Goal: Communication & Community: Participate in discussion

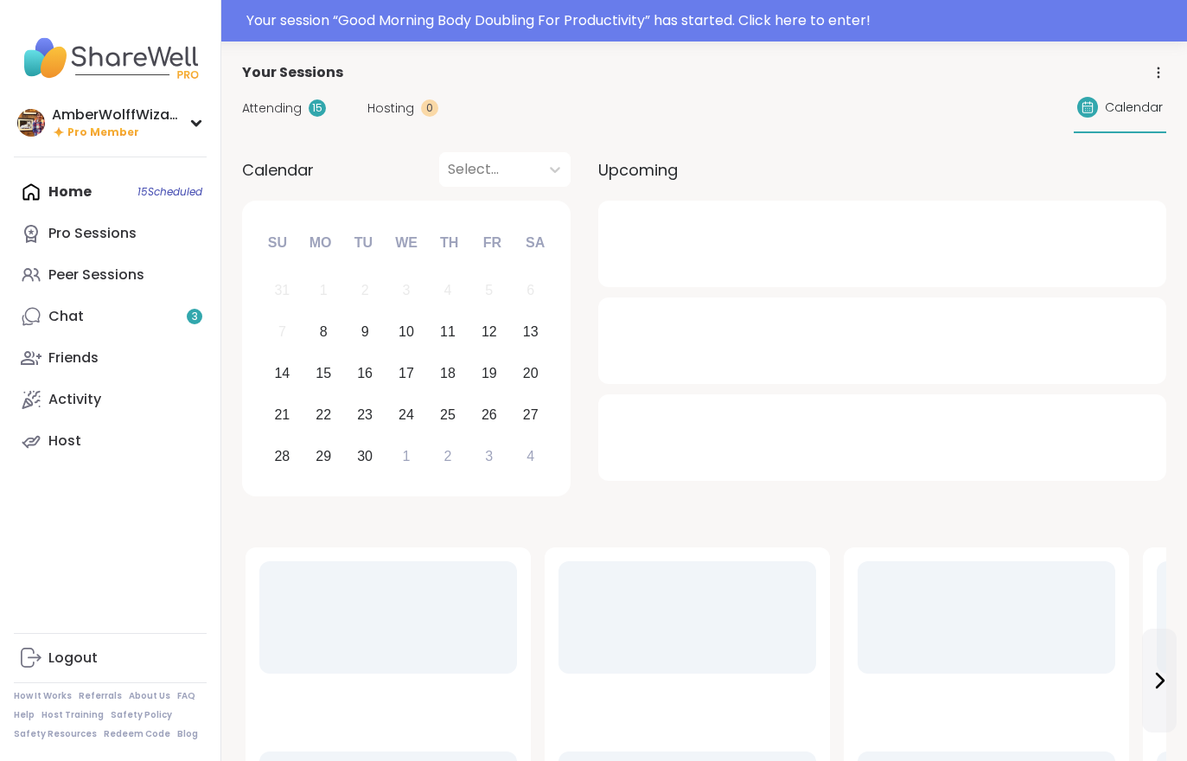
click at [112, 322] on link "Chat 3" at bounding box center [110, 316] width 193 height 41
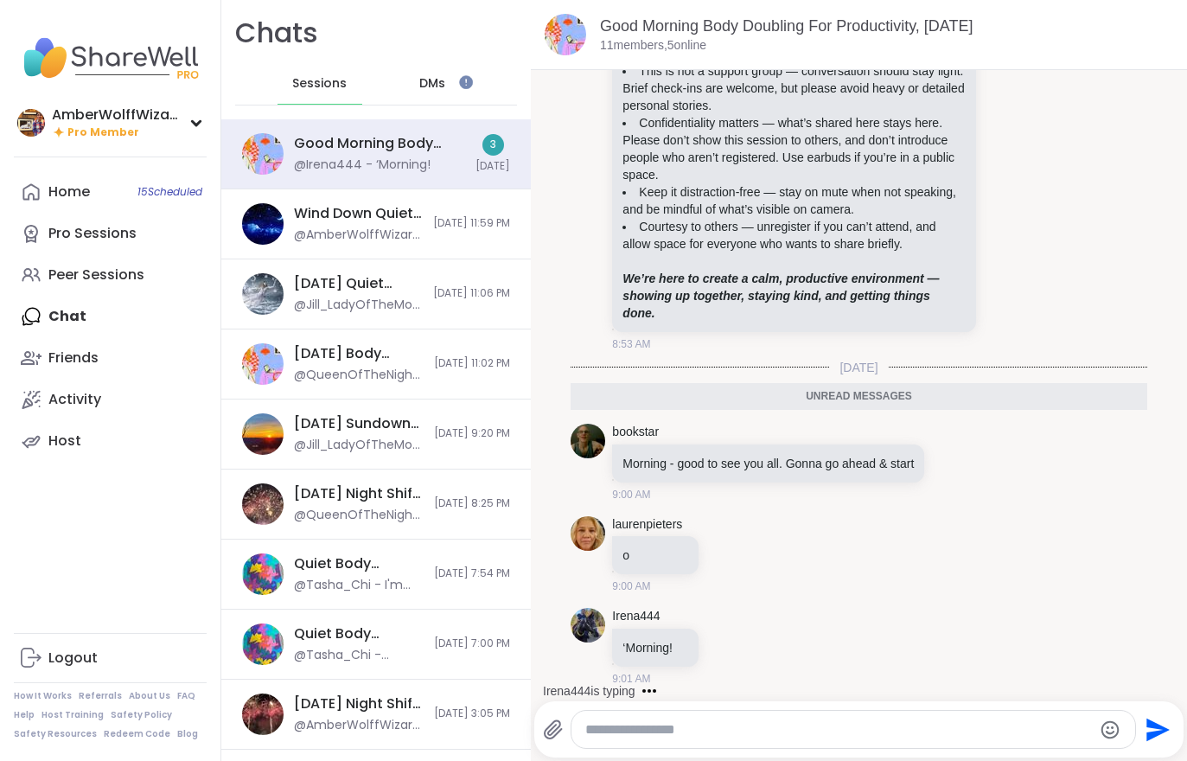
click at [70, 198] on div "Home 15 Scheduled" at bounding box center [68, 191] width 41 height 19
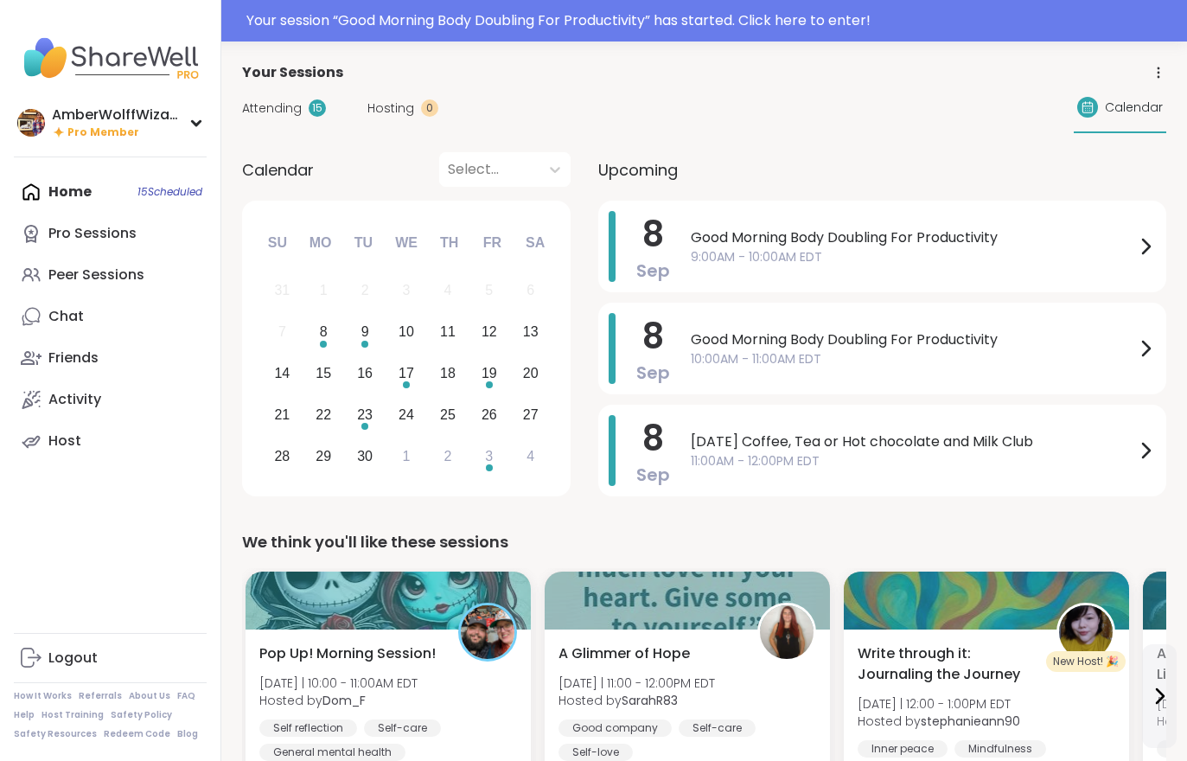
click at [359, 131] on div "Attending 15 Hosting 0 Calendar" at bounding box center [704, 108] width 924 height 50
click at [288, 102] on span "Attending" at bounding box center [272, 108] width 60 height 18
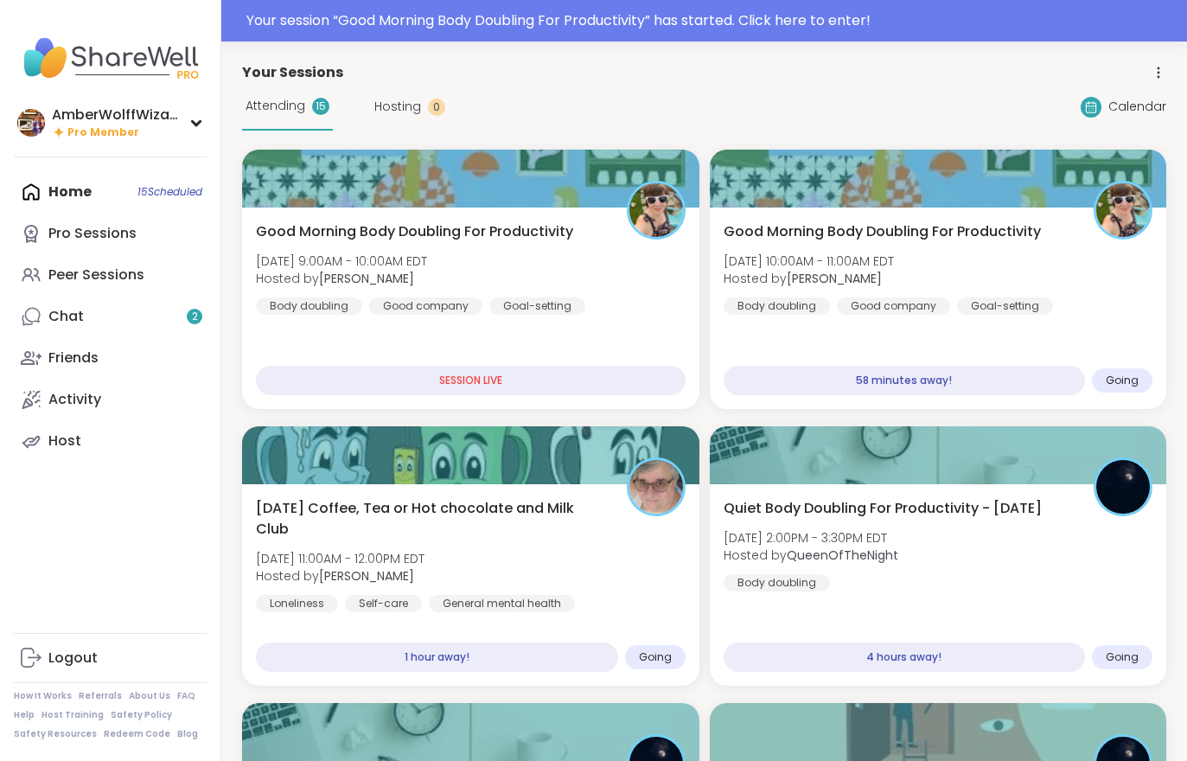
click at [323, 29] on div "Your session “ Good Morning Body Doubling For Productivity ” has started. Click…" at bounding box center [711, 20] width 930 height 21
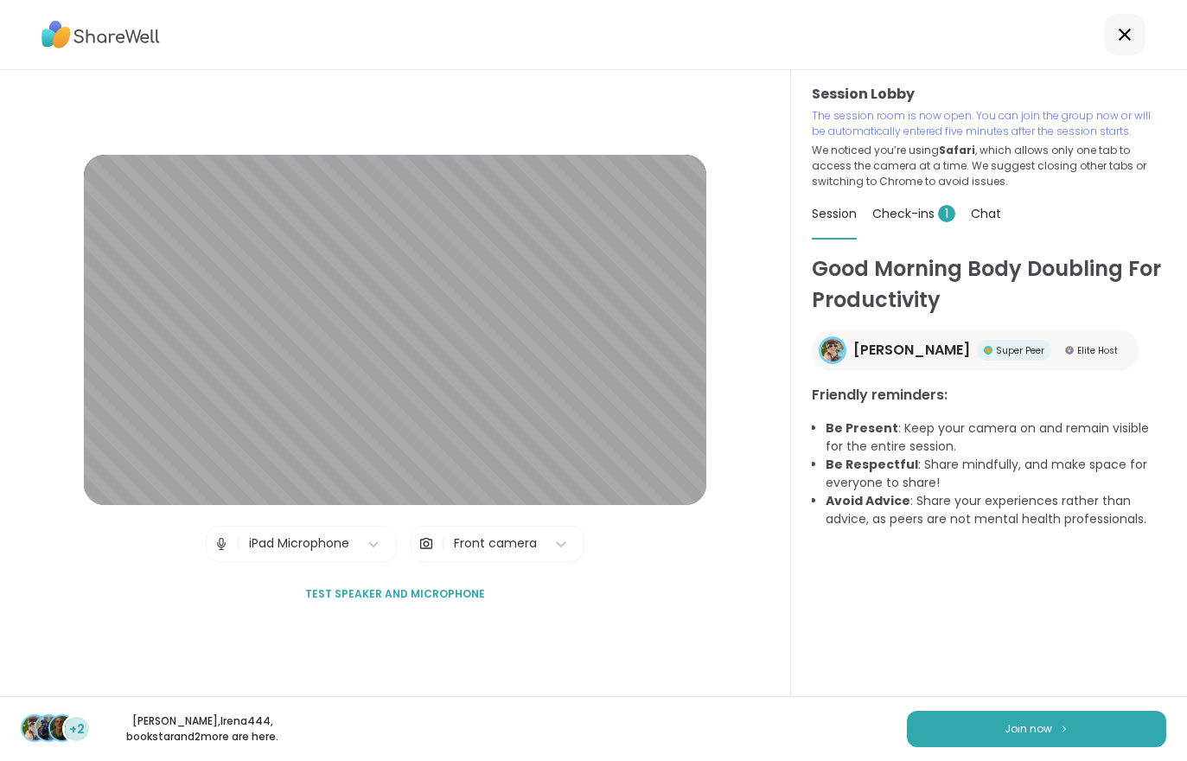
click at [897, 220] on span "Check-ins 1" at bounding box center [913, 213] width 83 height 17
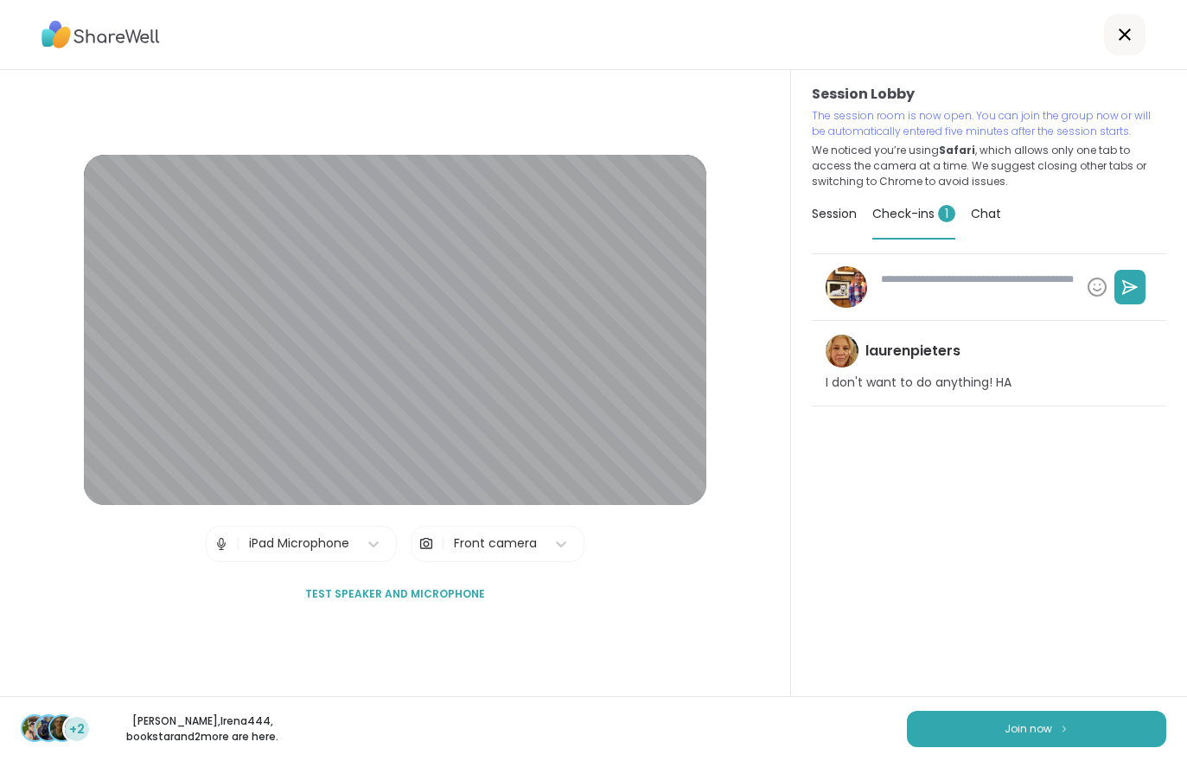
click at [987, 715] on button "Join now" at bounding box center [1036, 729] width 259 height 36
type textarea "*"
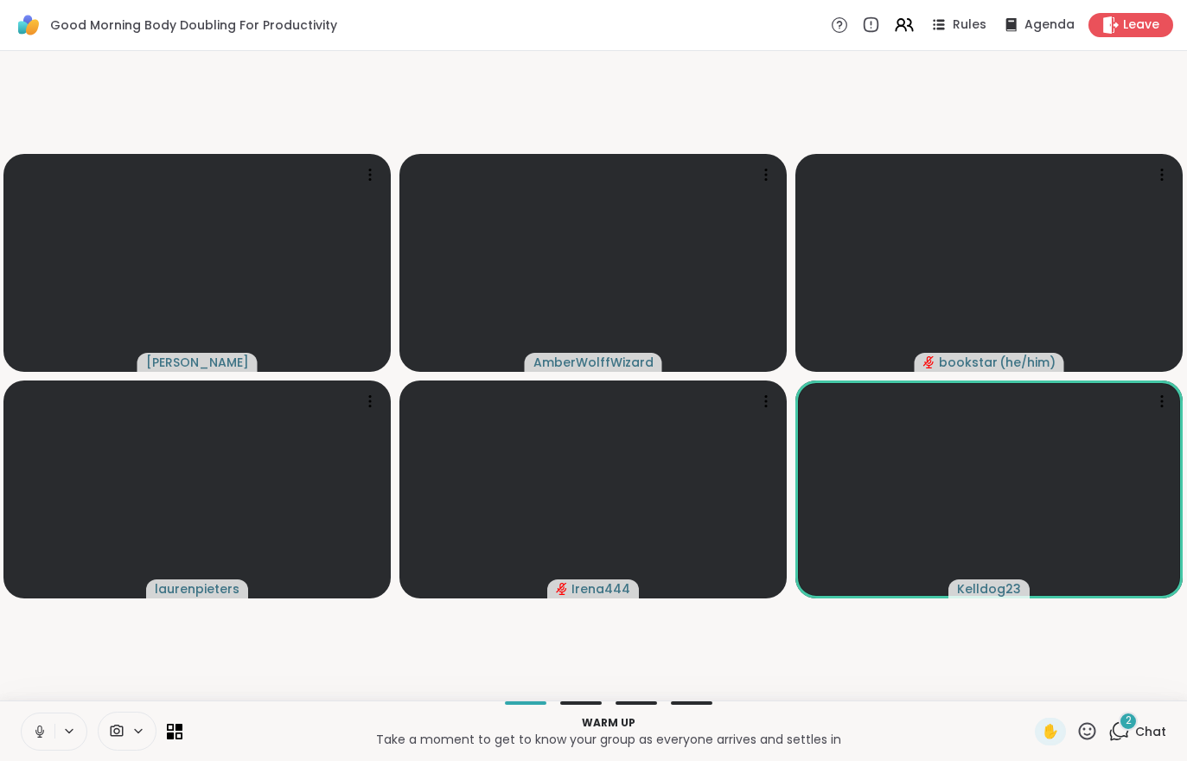
click at [1158, 744] on div "2 Chat" at bounding box center [1137, 732] width 58 height 28
click at [1164, 750] on div "Warm up Take a moment to get to know your group as everyone arrives and settles…" at bounding box center [593, 730] width 1187 height 61
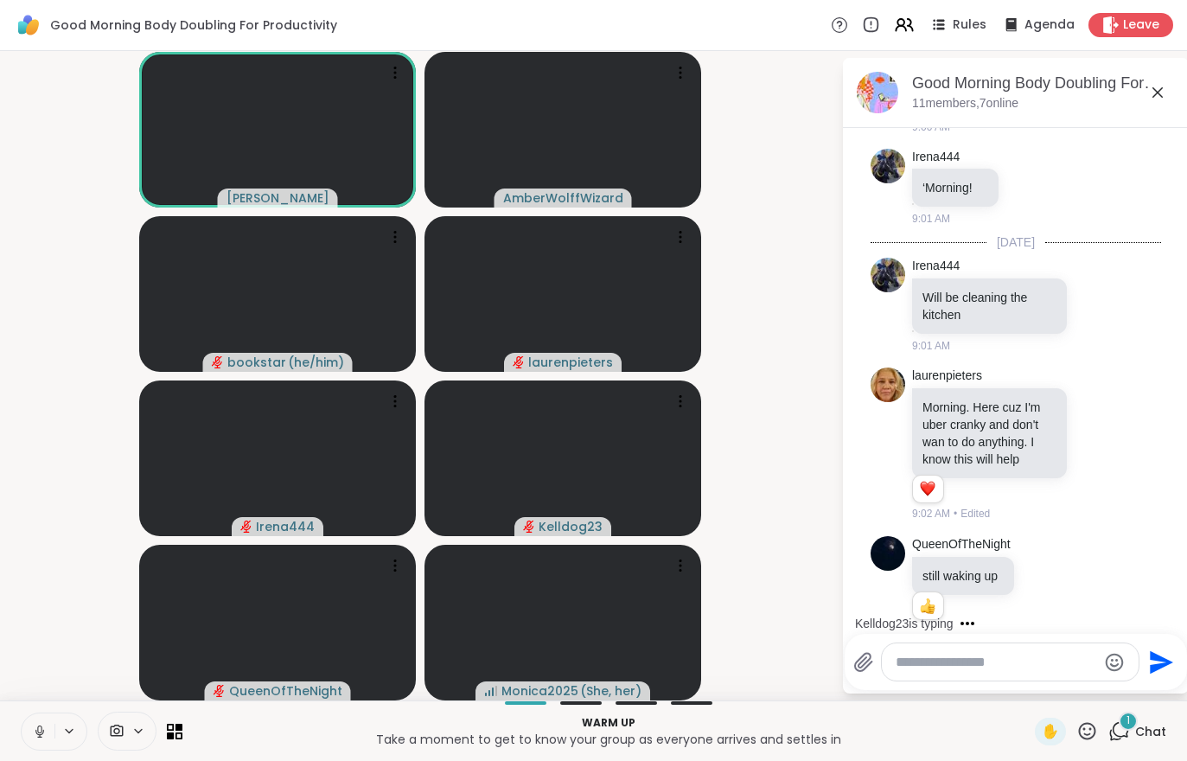
scroll to position [1241, 0]
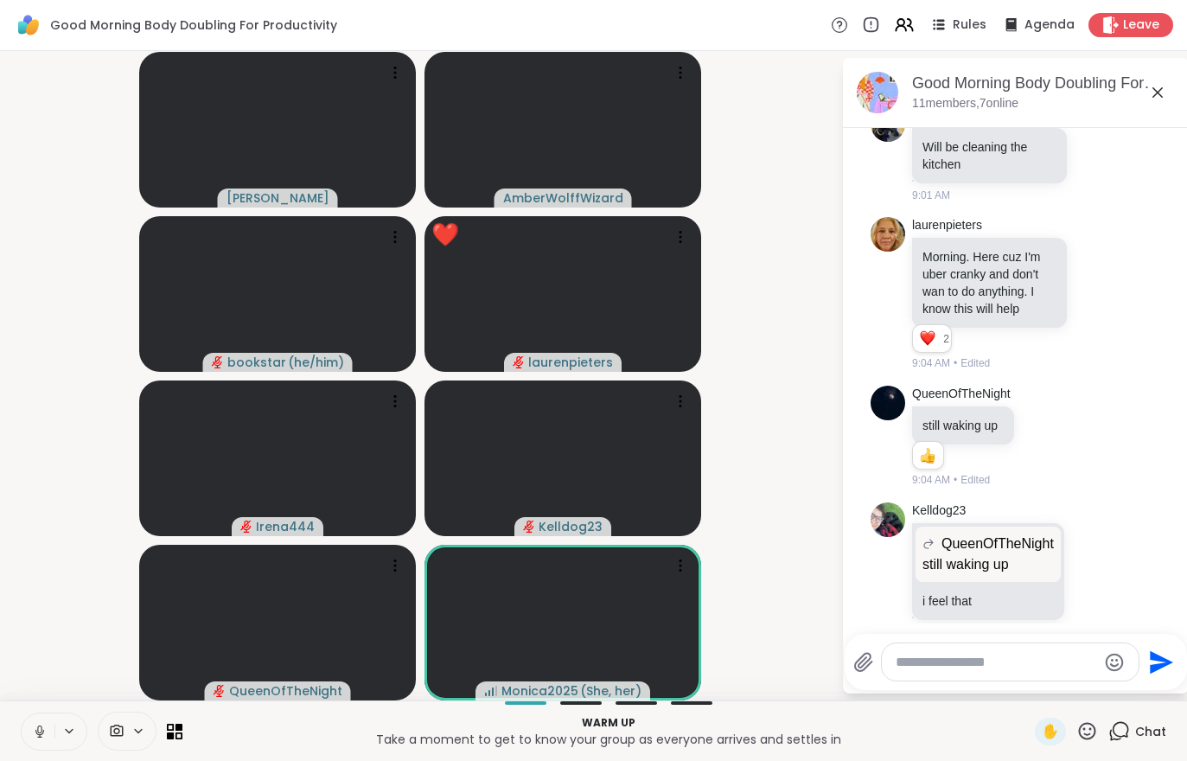
click at [35, 731] on icon at bounding box center [40, 732] width 16 height 16
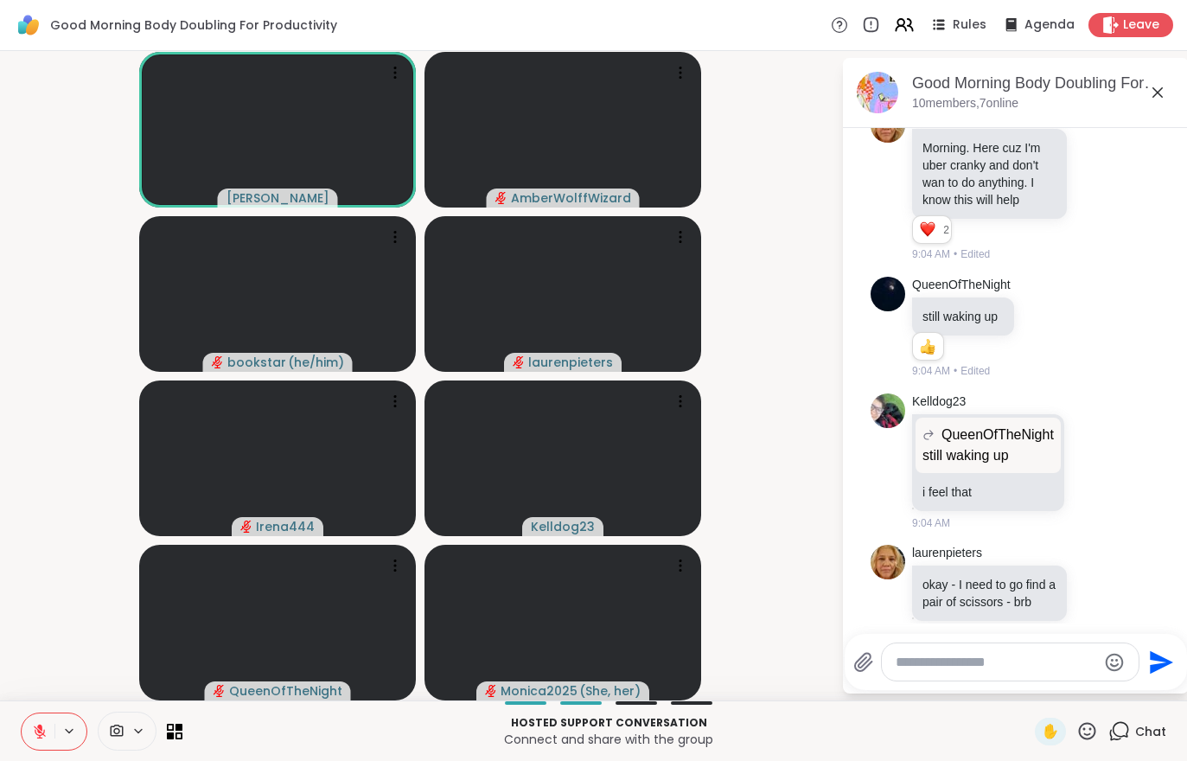
scroll to position [1374, 0]
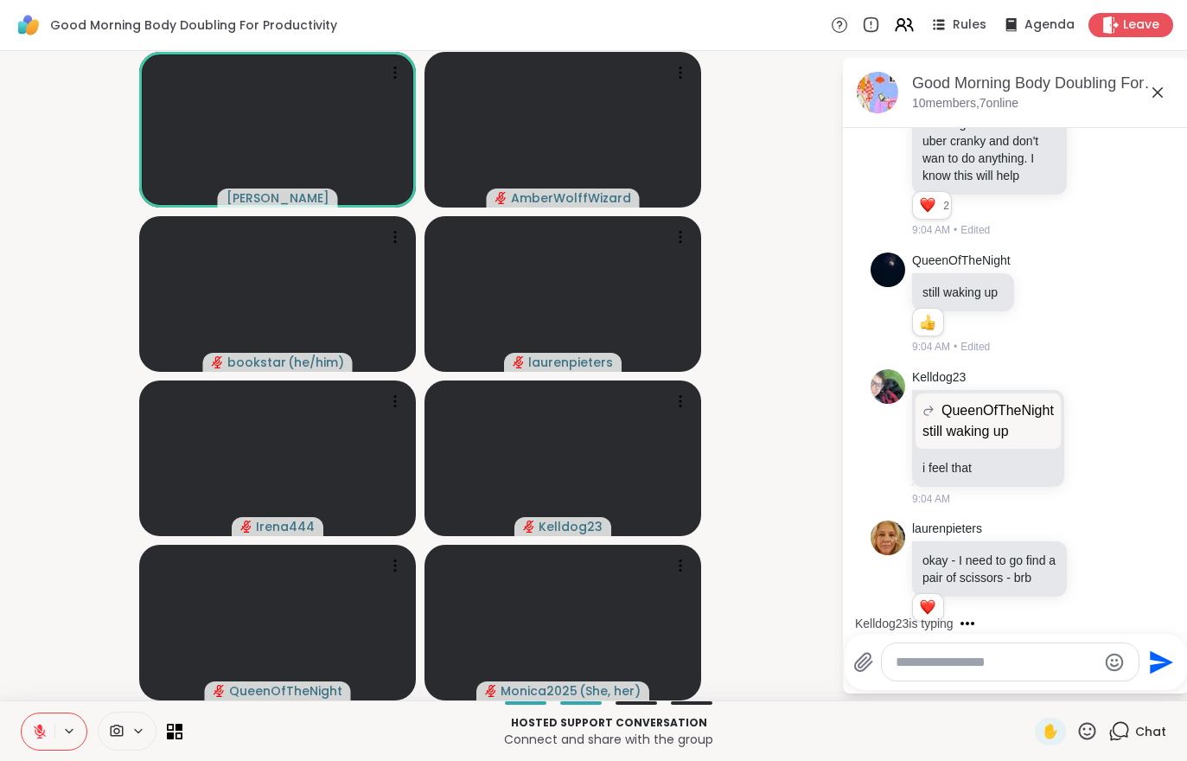
click at [50, 722] on button at bounding box center [38, 731] width 33 height 36
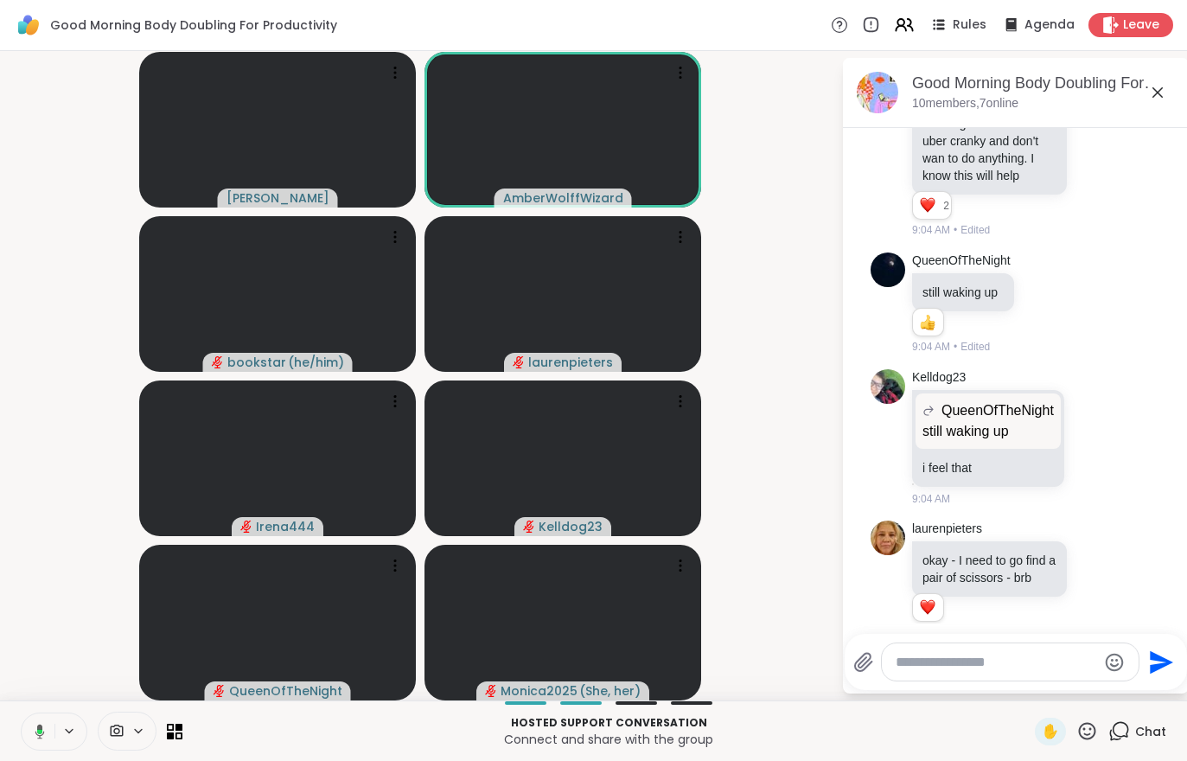
scroll to position [1465, 0]
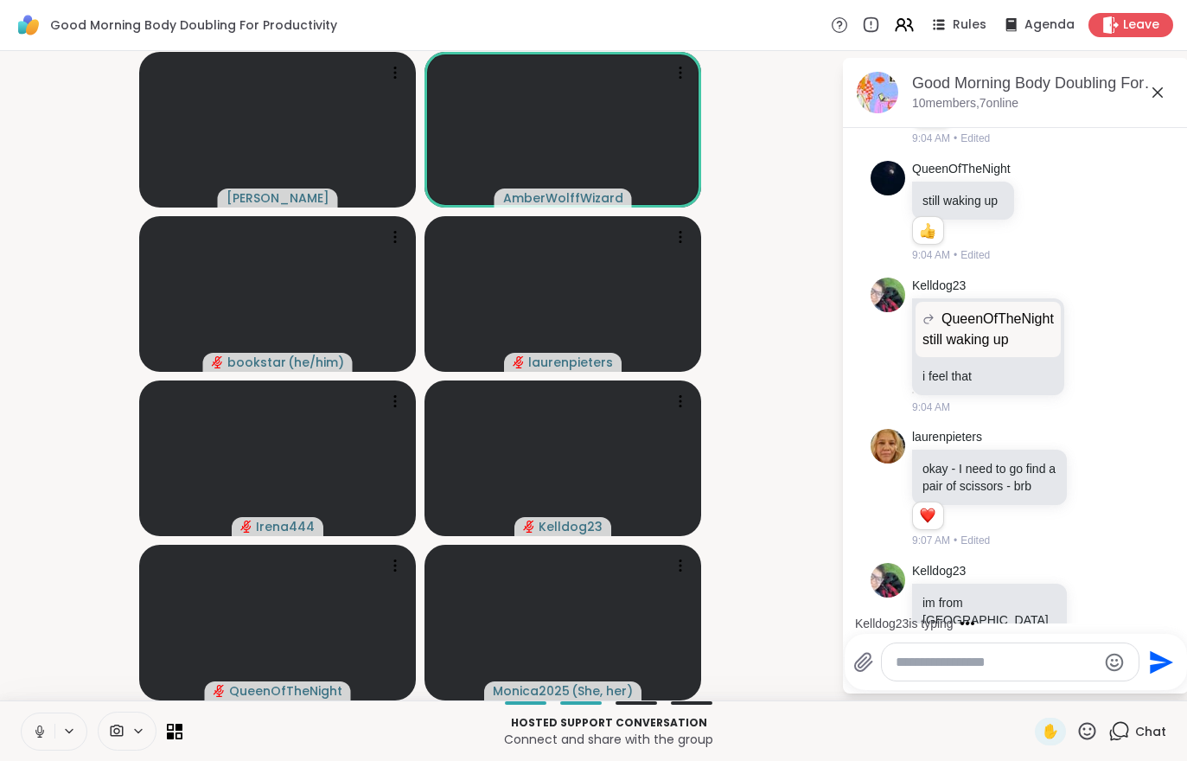
click at [29, 724] on button at bounding box center [38, 731] width 33 height 36
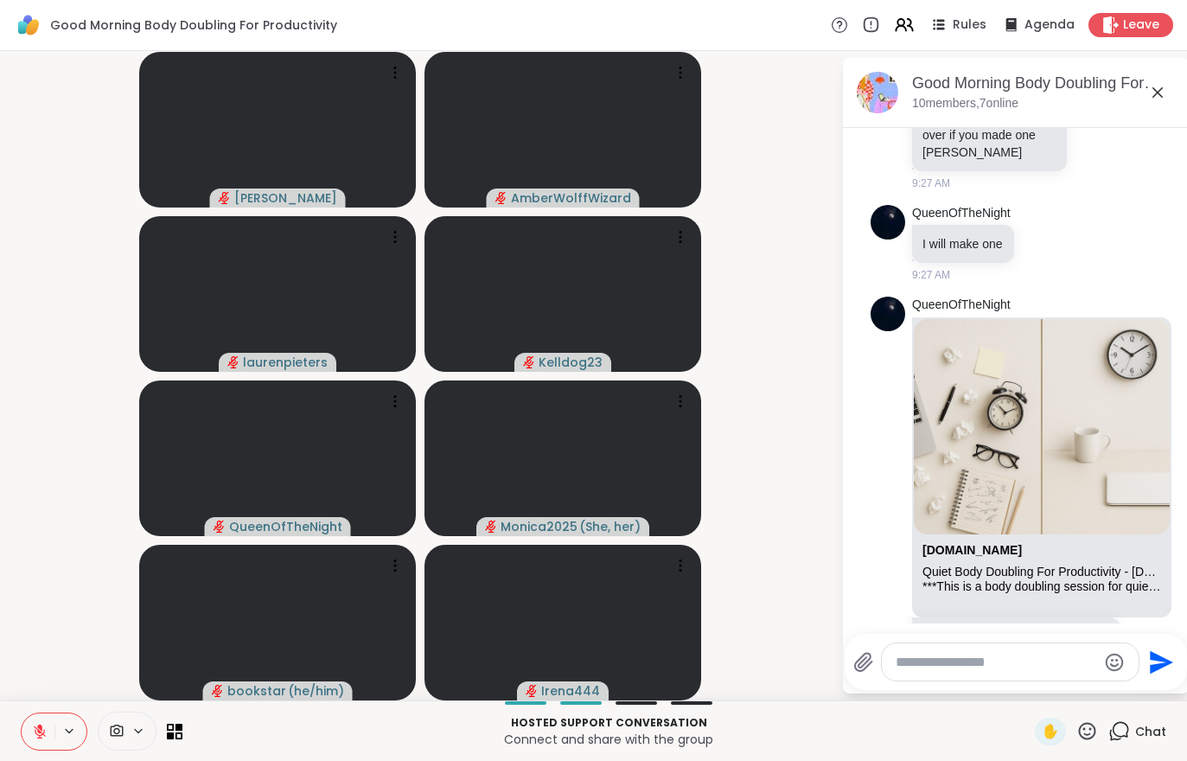
scroll to position [3197, 0]
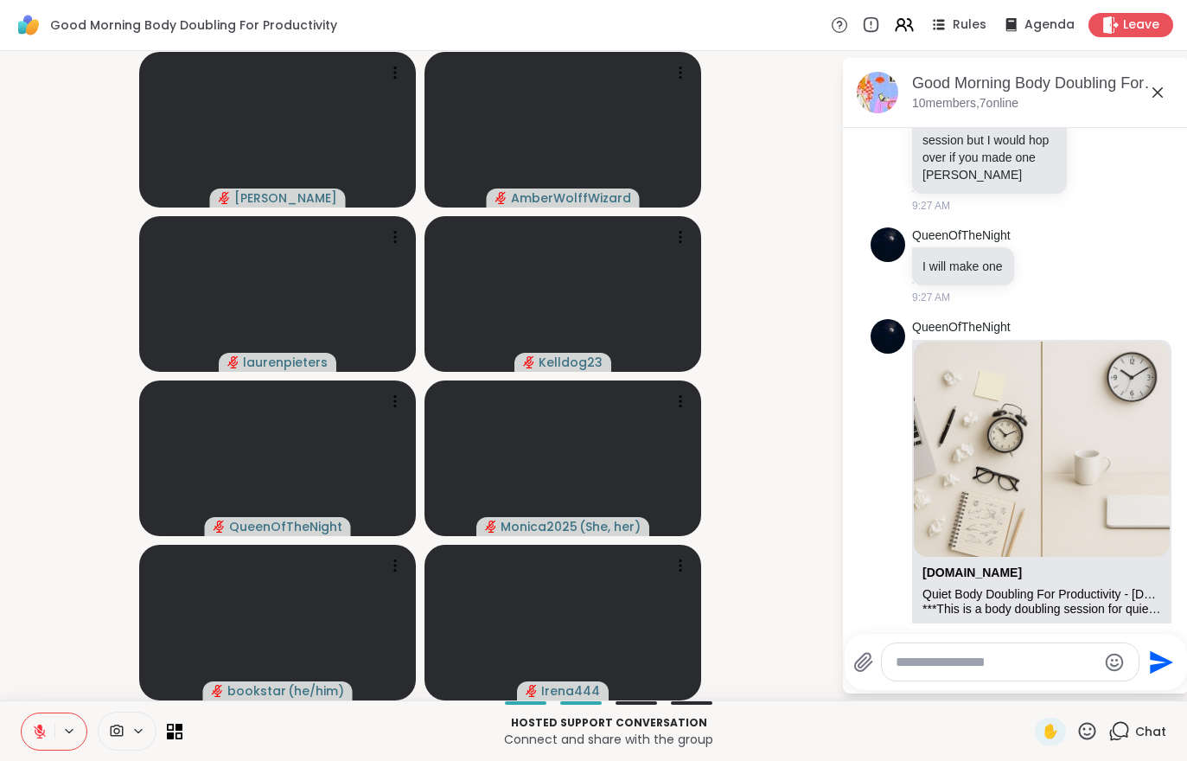
click at [1145, 14] on div "Leave" at bounding box center [1130, 25] width 85 height 24
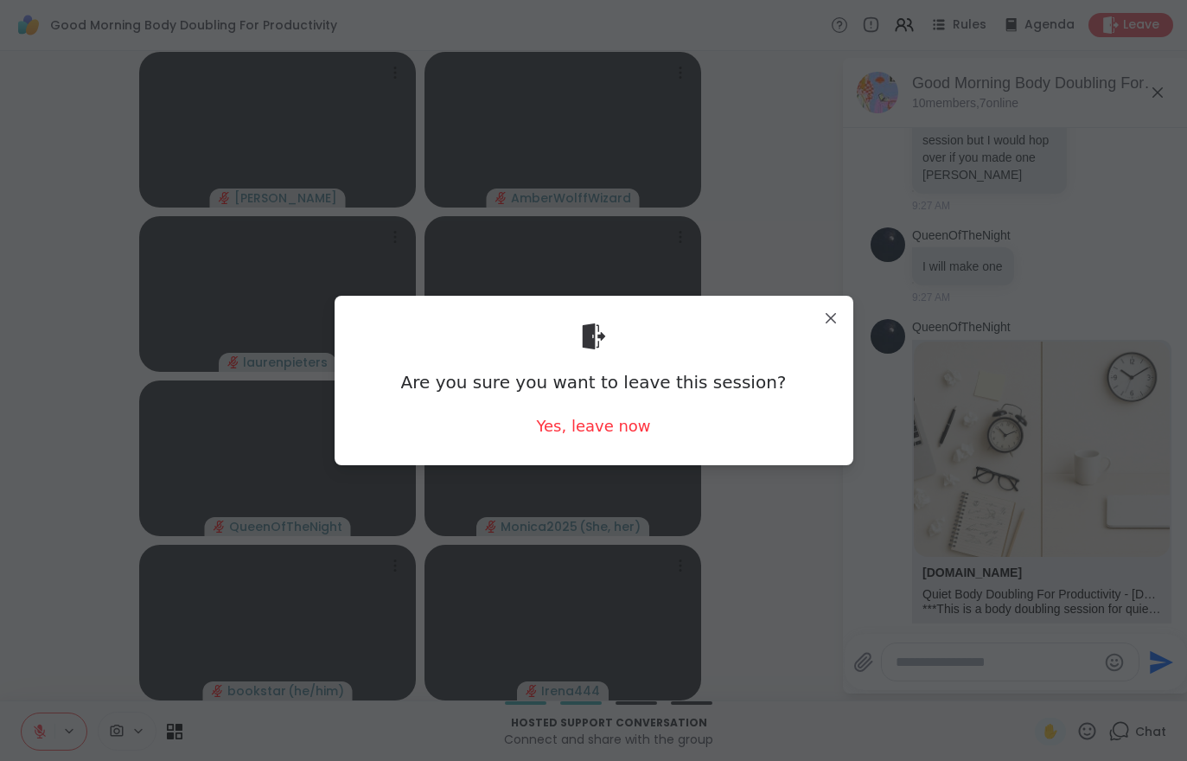
click at [604, 434] on div "Yes, leave now" at bounding box center [593, 426] width 114 height 22
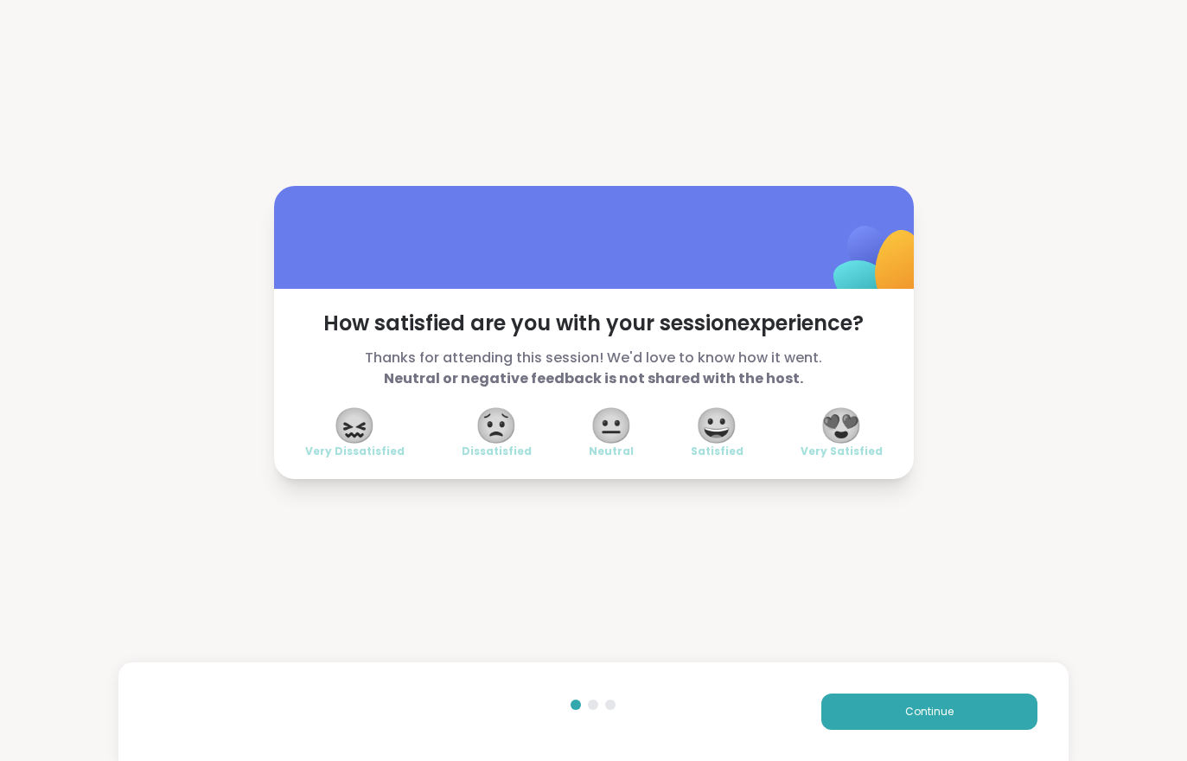
click at [897, 711] on button "Continue" at bounding box center [929, 711] width 216 height 36
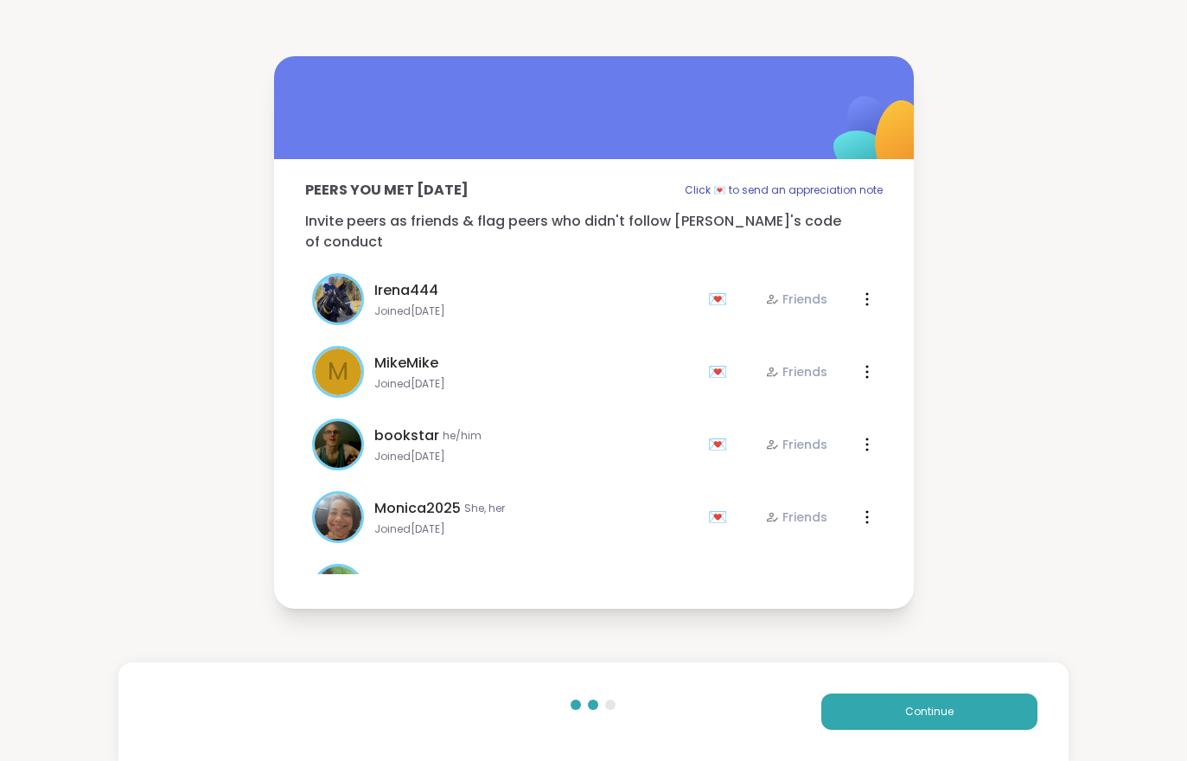
click at [897, 710] on button "Continue" at bounding box center [929, 711] width 216 height 36
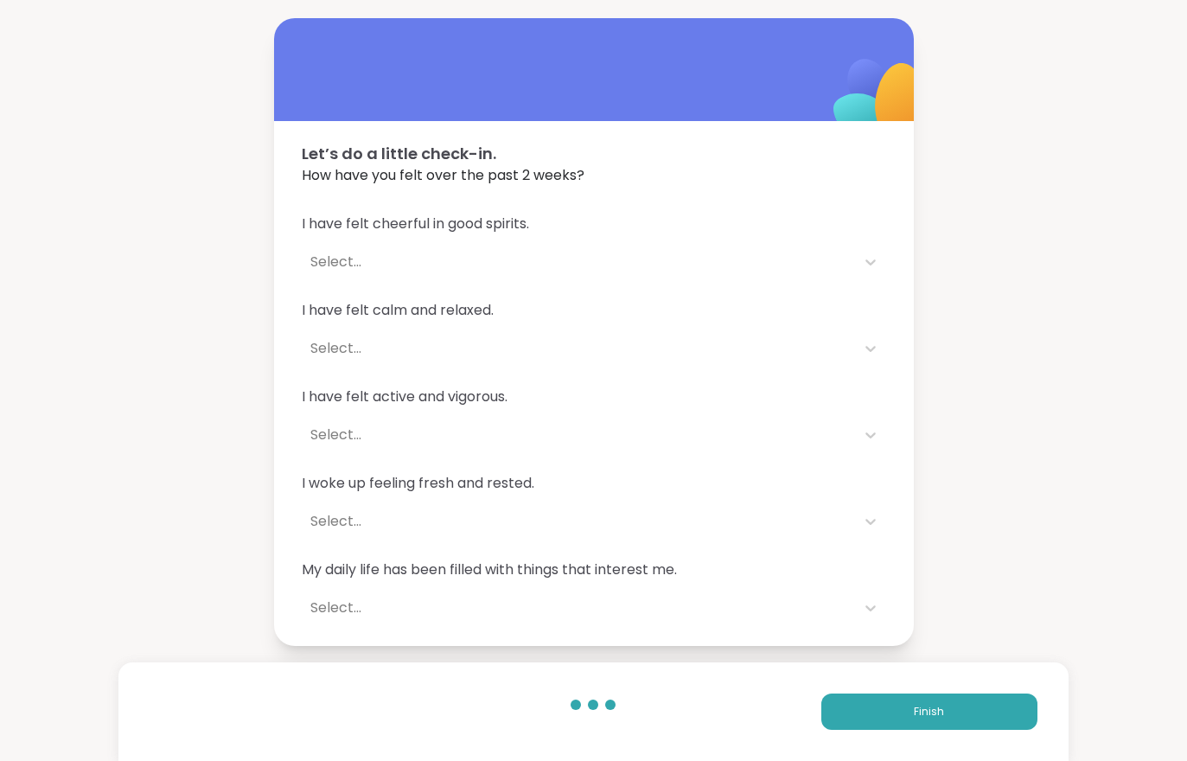
click at [883, 717] on button "Finish" at bounding box center [929, 711] width 216 height 36
